Goal: Task Accomplishment & Management: Manage account settings

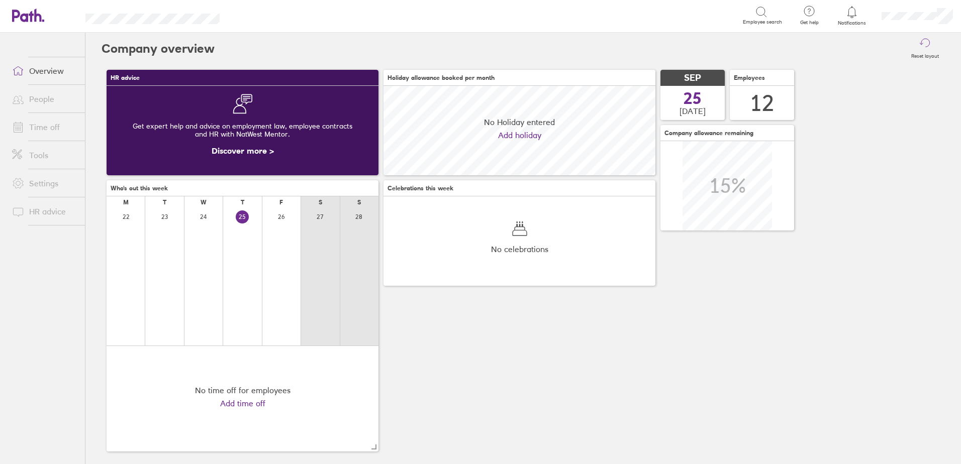
scroll to position [89, 272]
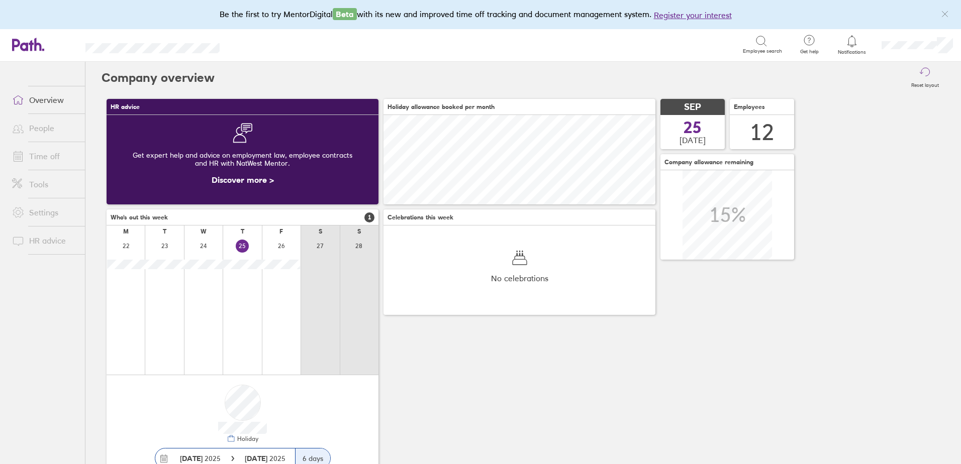
click at [53, 158] on link "Time off" at bounding box center [44, 156] width 81 height 20
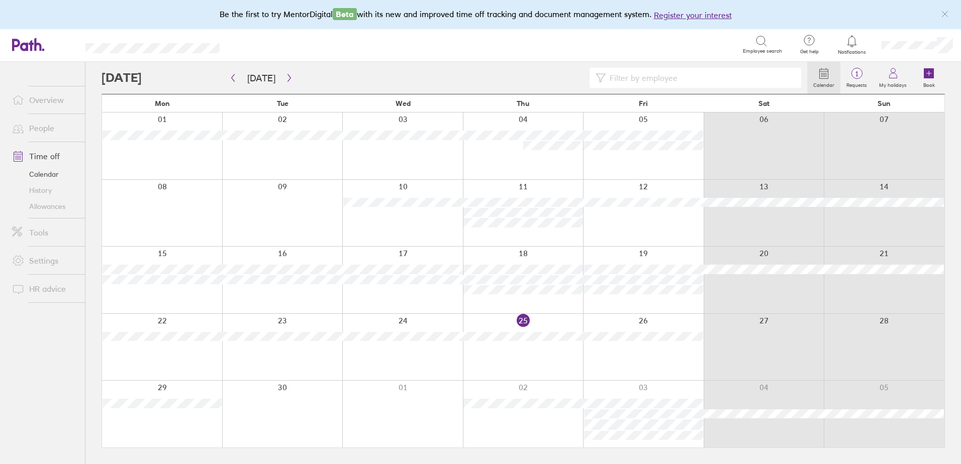
click at [500, 355] on div at bounding box center [523, 347] width 121 height 67
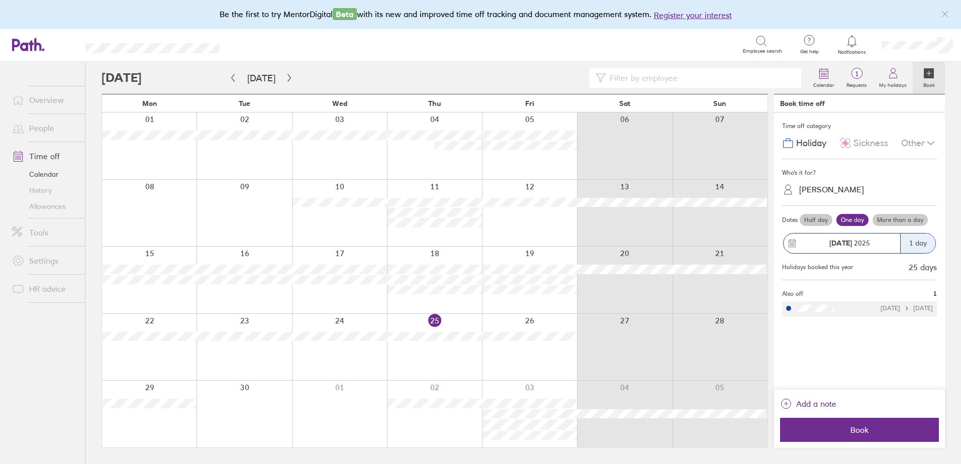
click at [920, 140] on div "Other" at bounding box center [919, 143] width 36 height 19
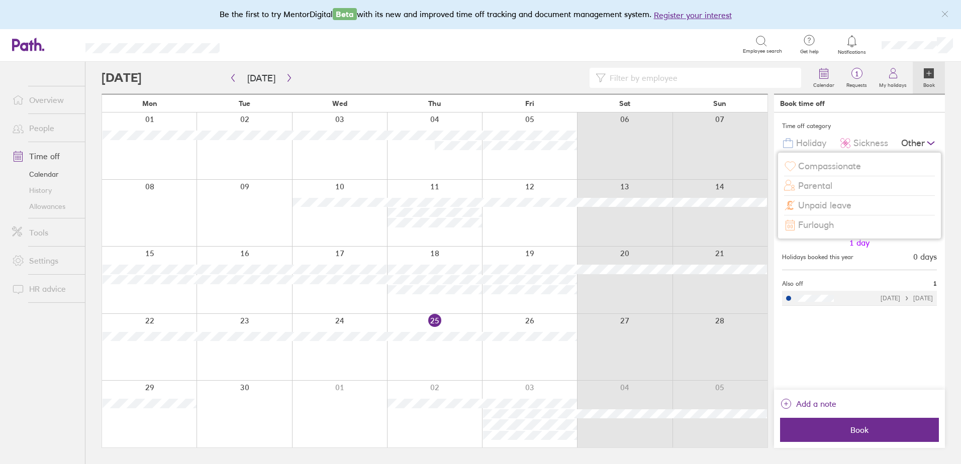
click at [834, 204] on span "Unpaid leave" at bounding box center [824, 206] width 53 height 11
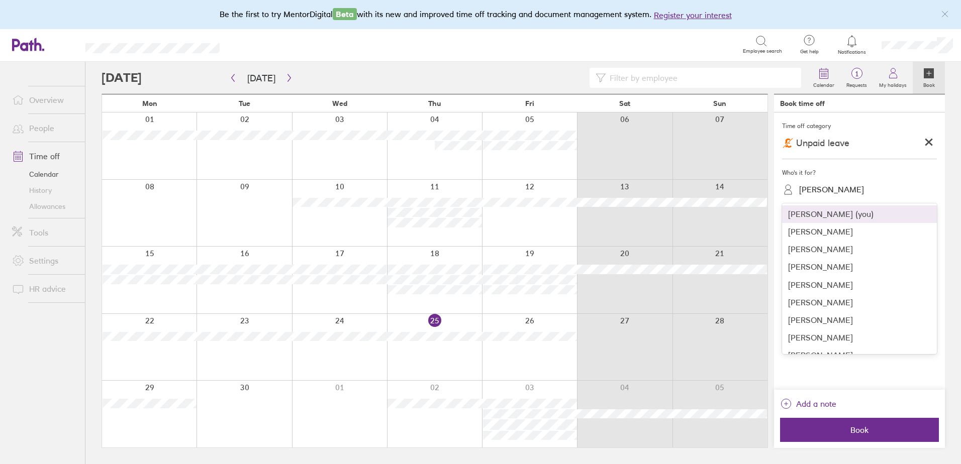
click at [842, 187] on div "[PERSON_NAME]" at bounding box center [831, 190] width 65 height 10
click at [822, 321] on div "[PERSON_NAME]" at bounding box center [859, 321] width 155 height 18
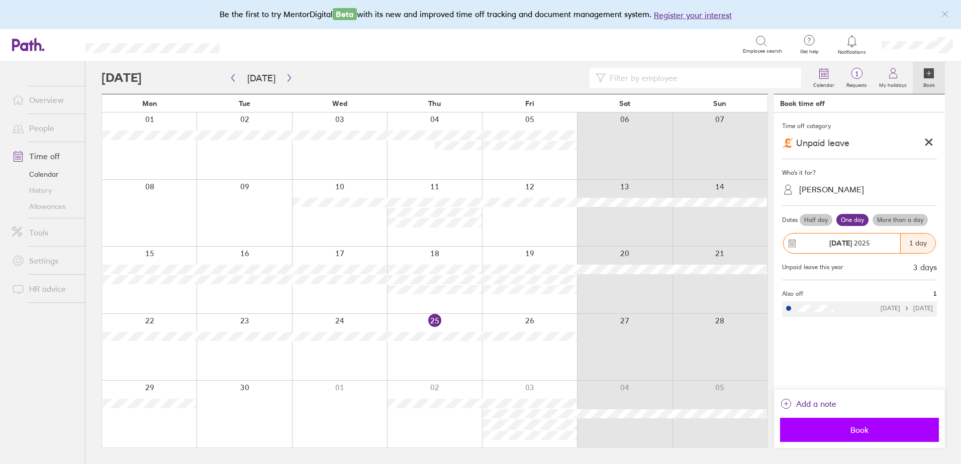
click at [864, 435] on span "Book" at bounding box center [859, 430] width 145 height 9
